Goal: Transaction & Acquisition: Purchase product/service

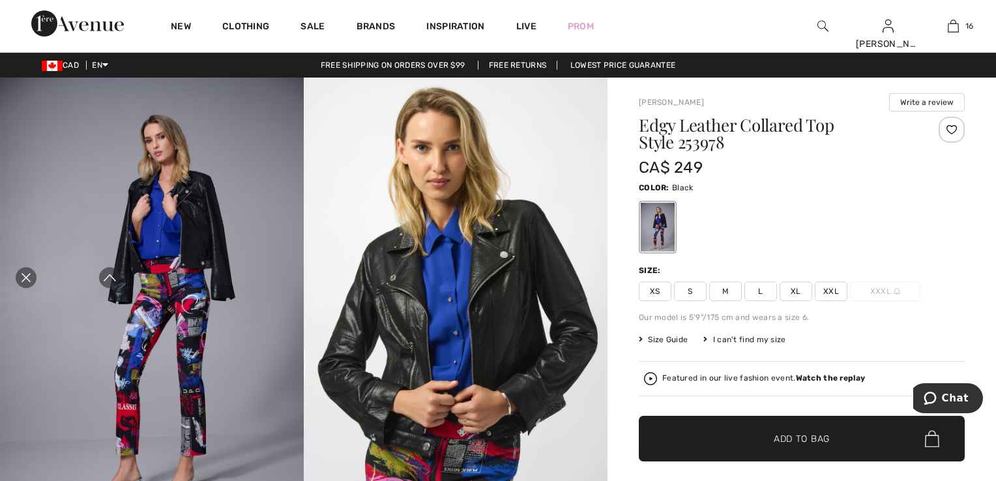
click at [817, 29] on img at bounding box center [822, 26] width 11 height 16
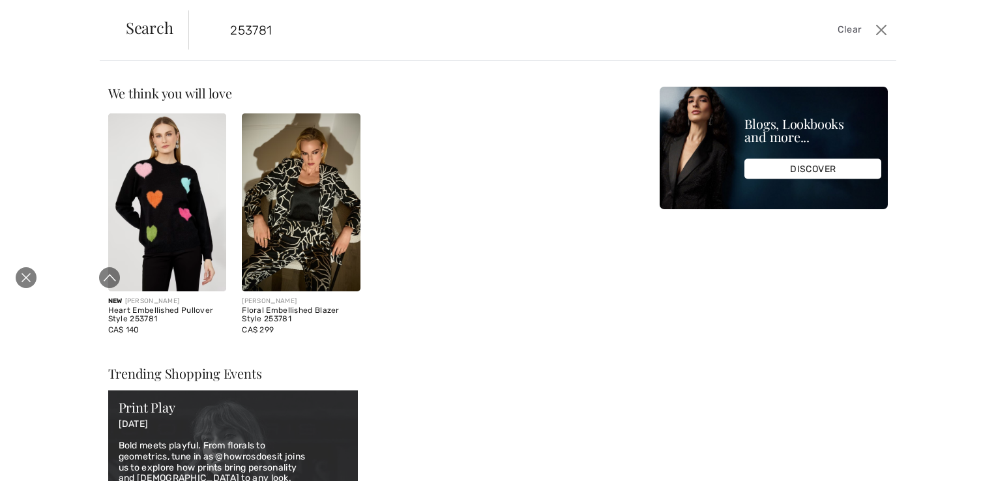
type input "253781"
click at [32, 278] on icon "Close live curation" at bounding box center [26, 278] width 16 height 16
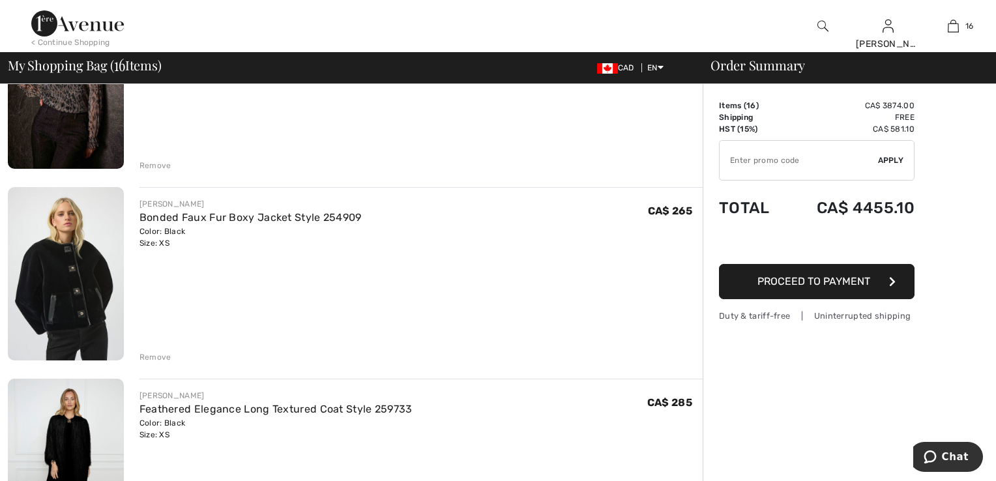
scroll to position [1694, 0]
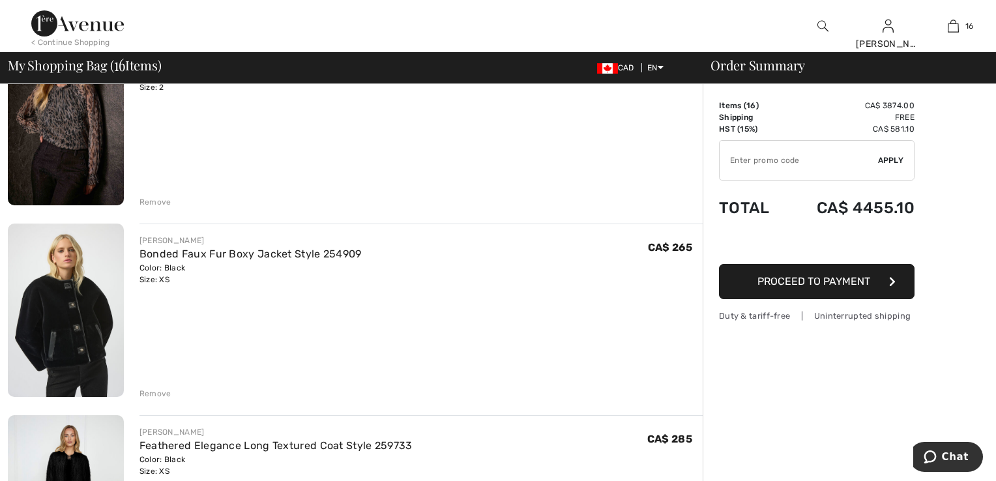
click at [90, 302] on img at bounding box center [66, 310] width 116 height 173
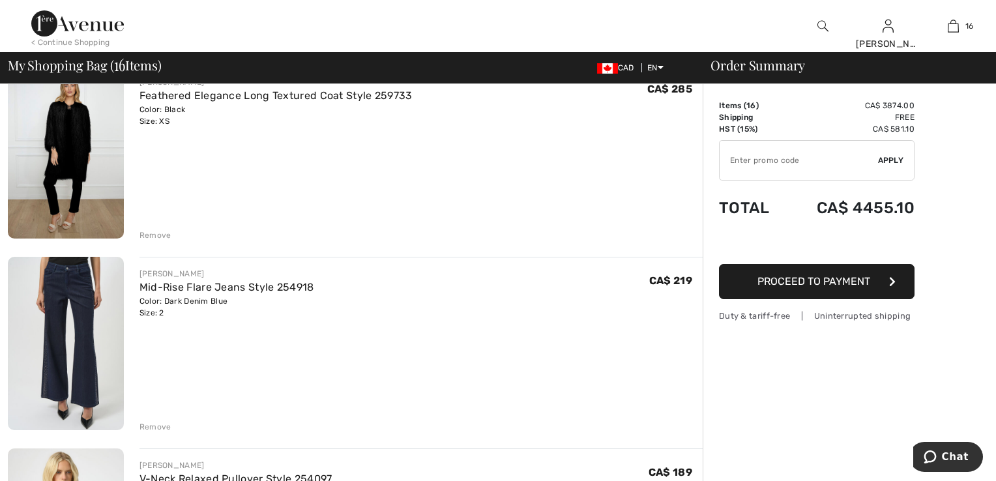
scroll to position [2085, 0]
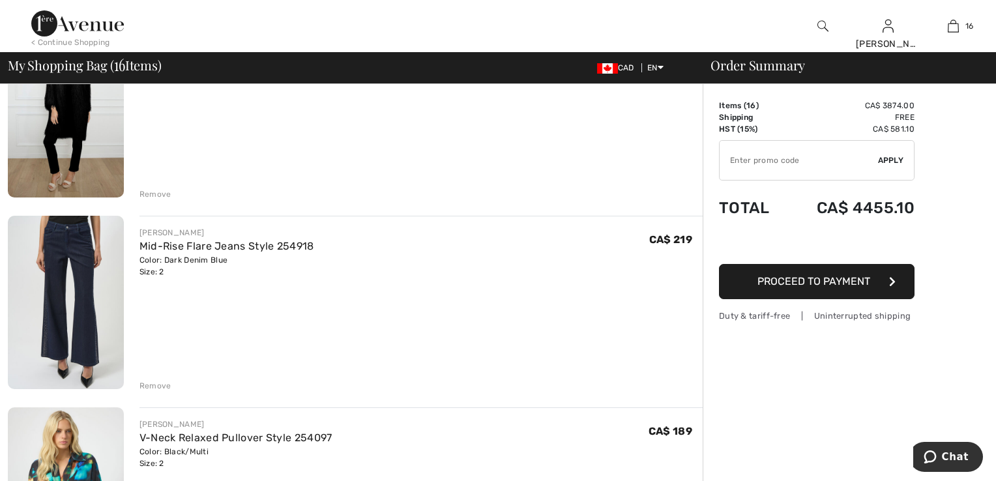
click at [72, 268] on img at bounding box center [66, 302] width 116 height 173
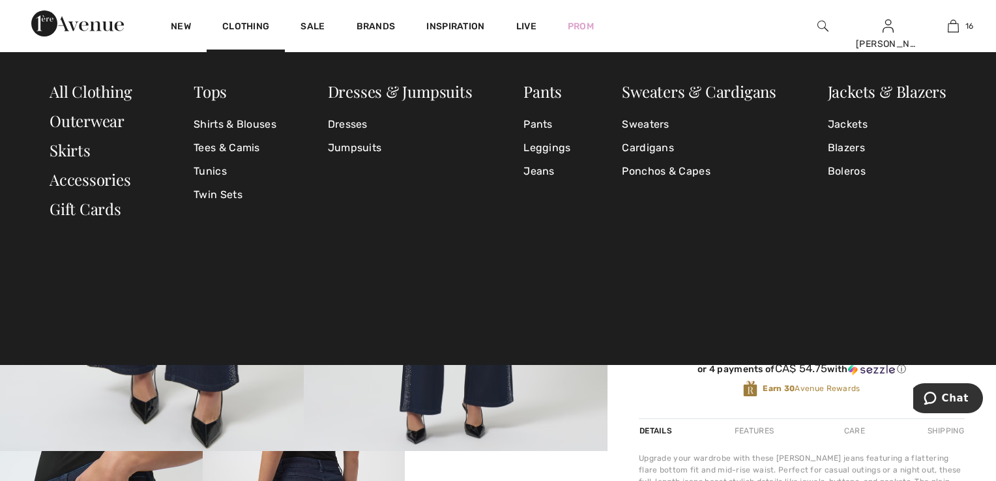
scroll to position [65, 0]
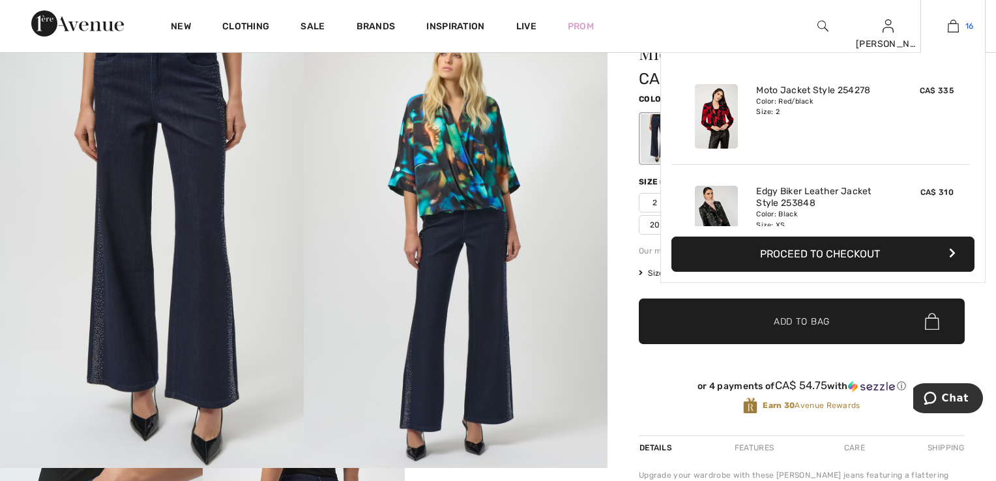
click at [948, 25] on img at bounding box center [953, 26] width 11 height 16
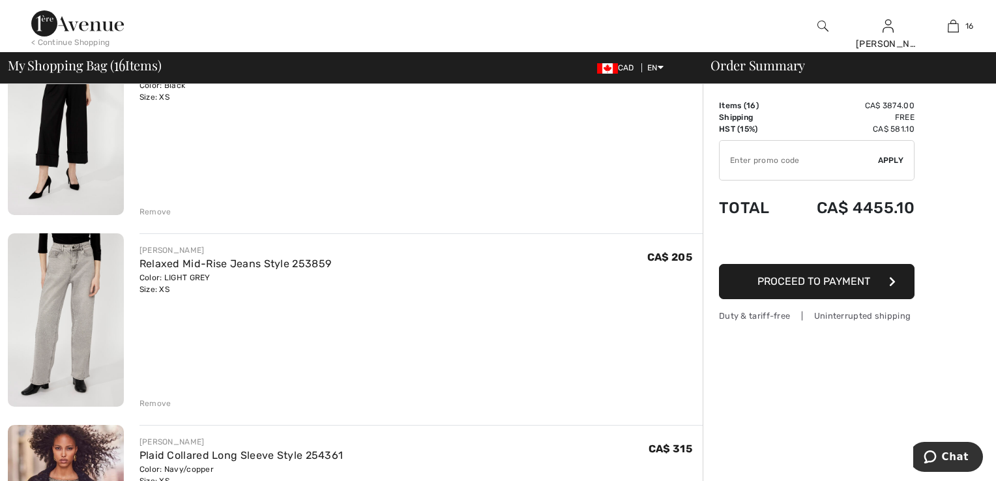
scroll to position [717, 0]
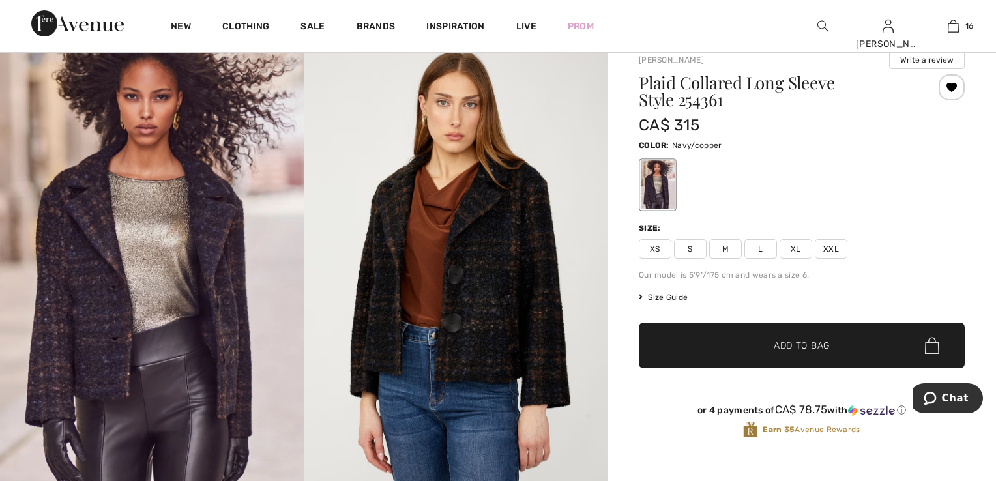
scroll to position [65, 0]
